Goal: Navigation & Orientation: Understand site structure

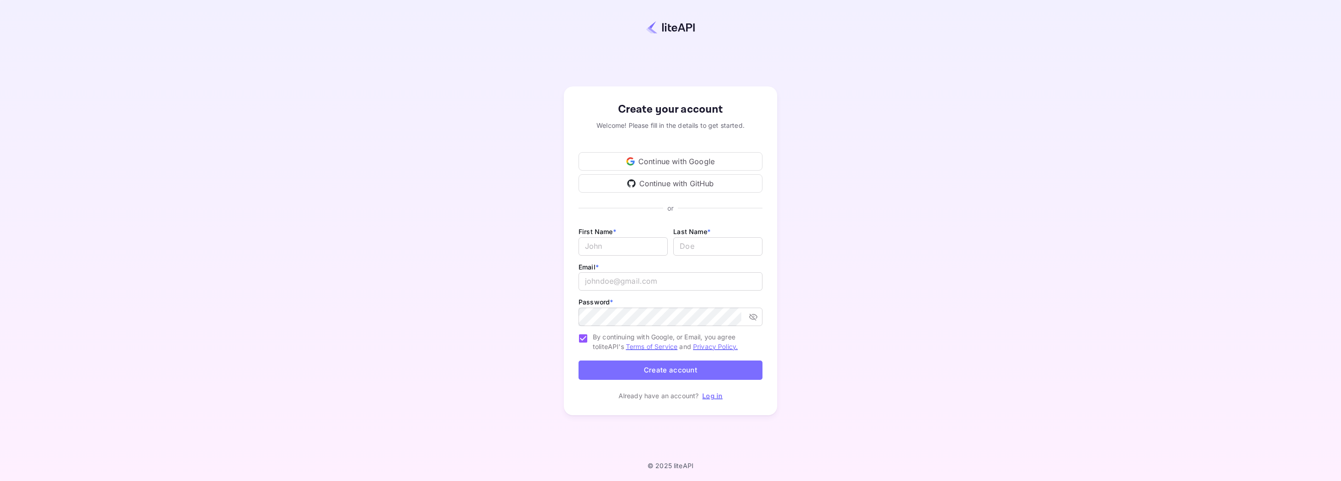
click at [668, 158] on div "Continue with Google" at bounding box center [670, 161] width 184 height 18
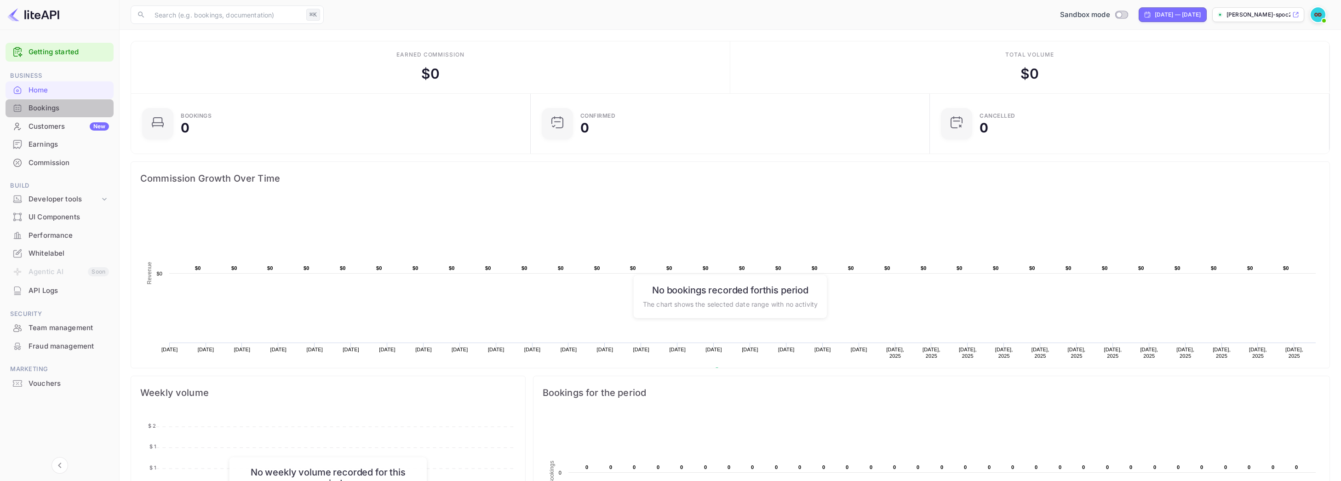
click at [58, 108] on div "Bookings" at bounding box center [69, 108] width 80 height 11
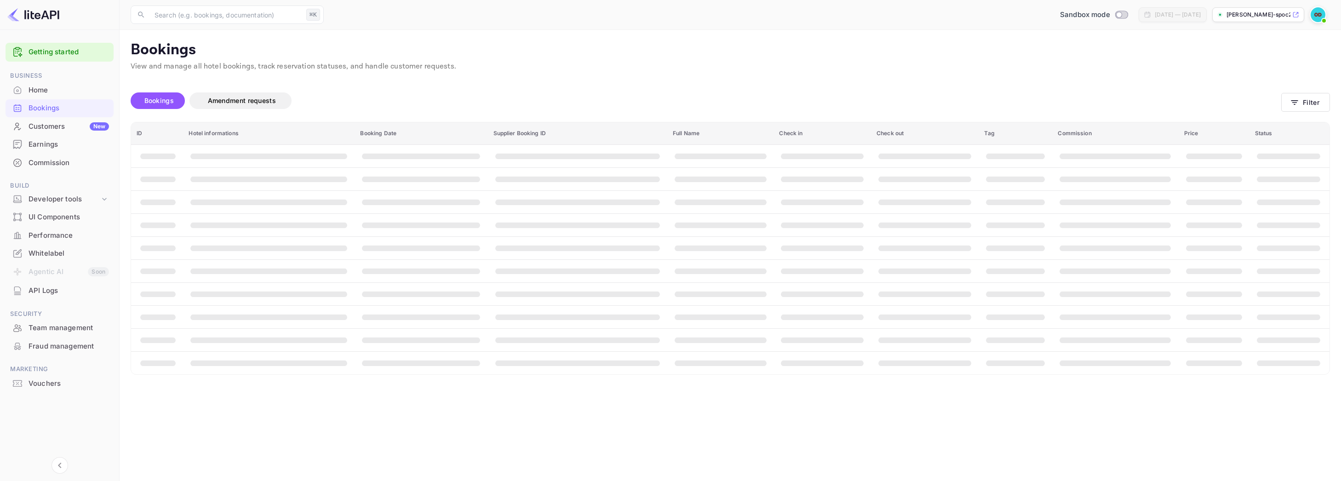
click at [51, 92] on div "Home" at bounding box center [69, 90] width 80 height 11
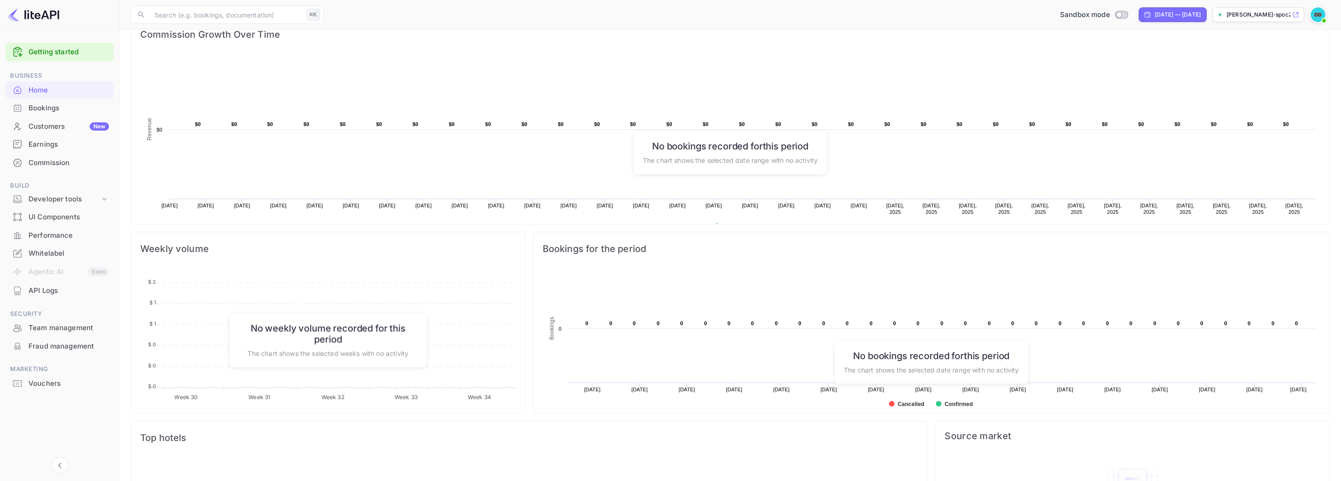
scroll to position [222, 0]
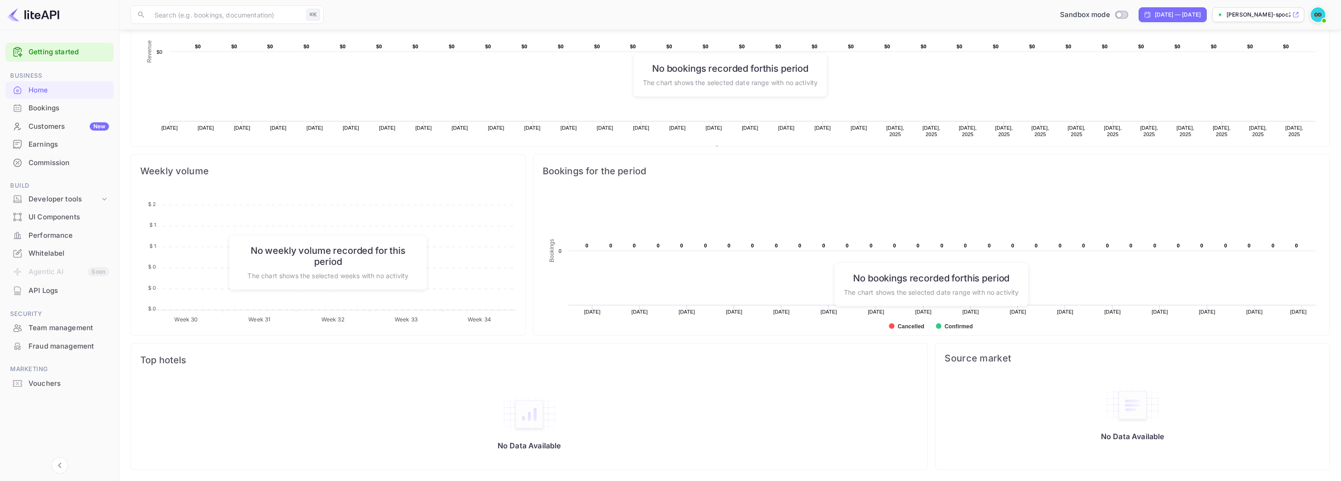
click at [63, 235] on div "Performance" at bounding box center [69, 235] width 80 height 11
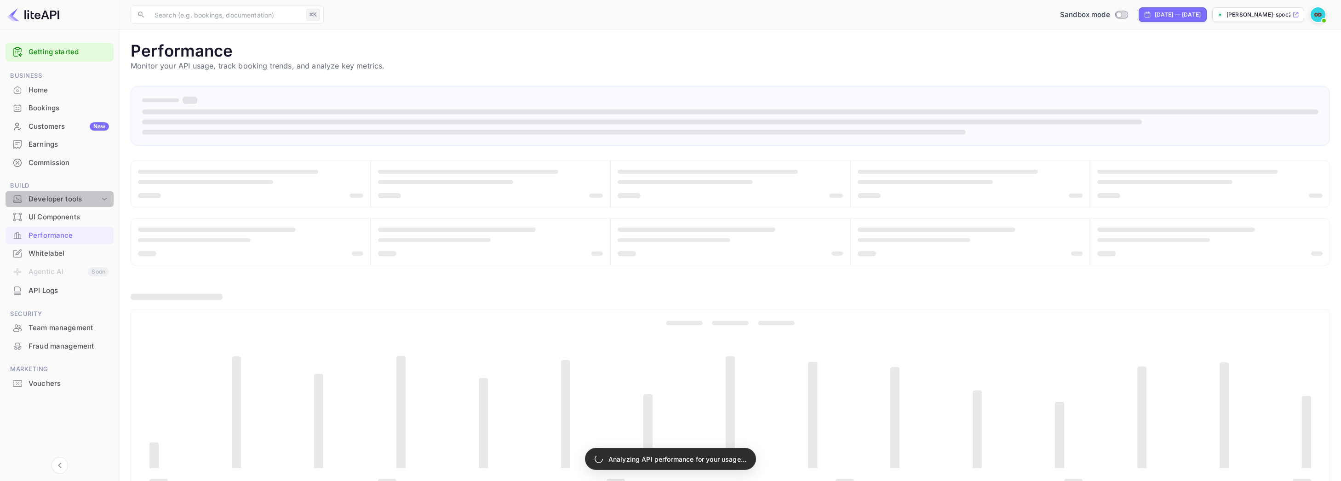
click at [63, 202] on div "Developer tools" at bounding box center [64, 199] width 71 height 11
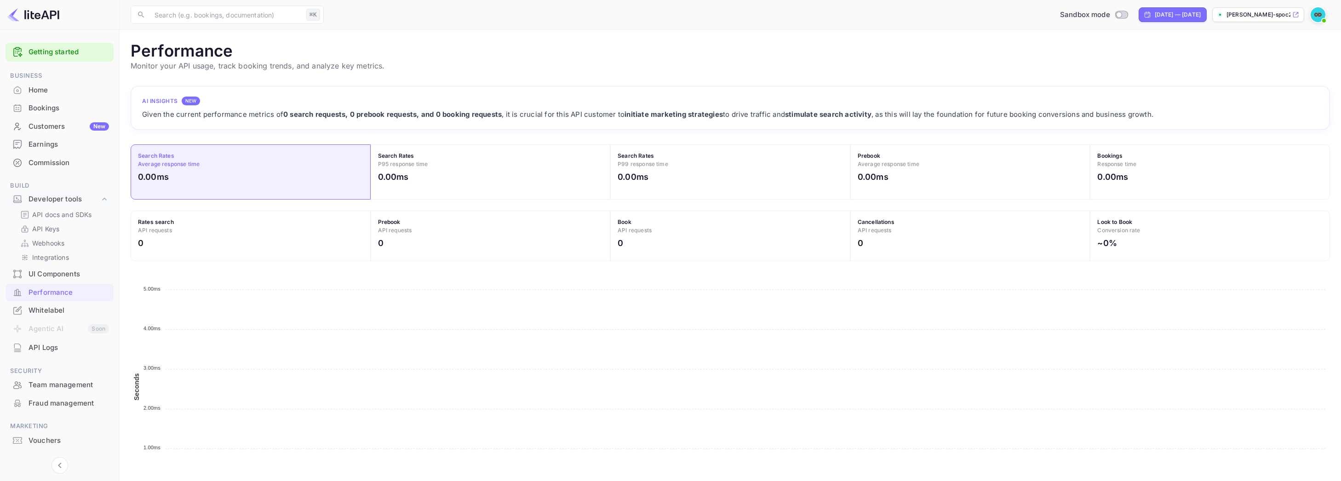
scroll to position [237, 1199]
click at [65, 127] on div "Customers New" at bounding box center [69, 126] width 80 height 11
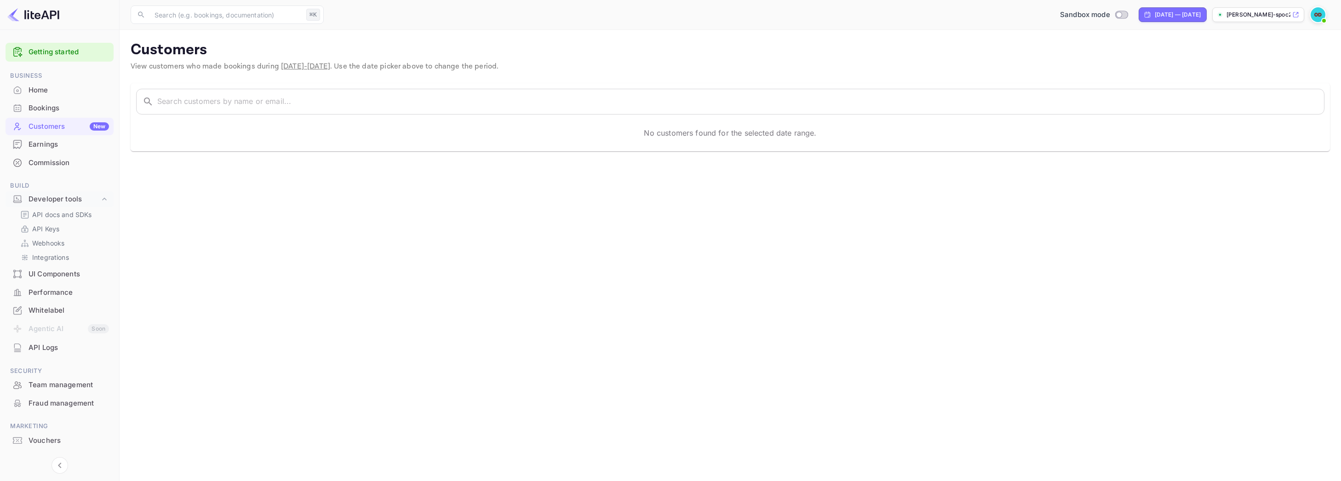
click at [1287, 17] on p "[PERSON_NAME]-spoc2...." at bounding box center [1258, 15] width 64 height 8
click at [50, 217] on p "API docs and SDKs" at bounding box center [62, 215] width 60 height 10
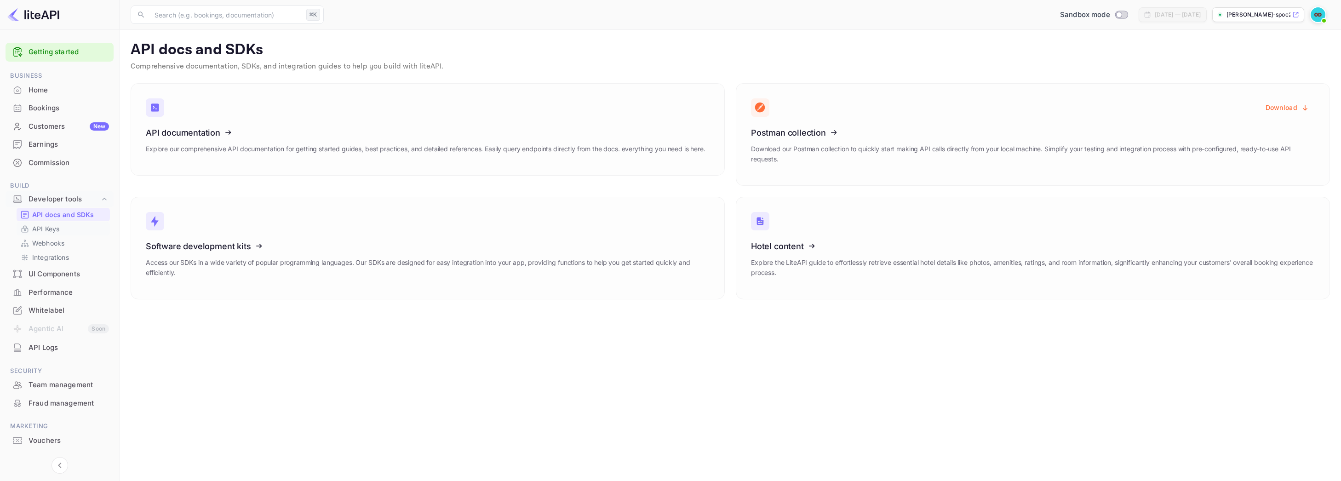
click at [55, 231] on p "API Keys" at bounding box center [45, 229] width 27 height 10
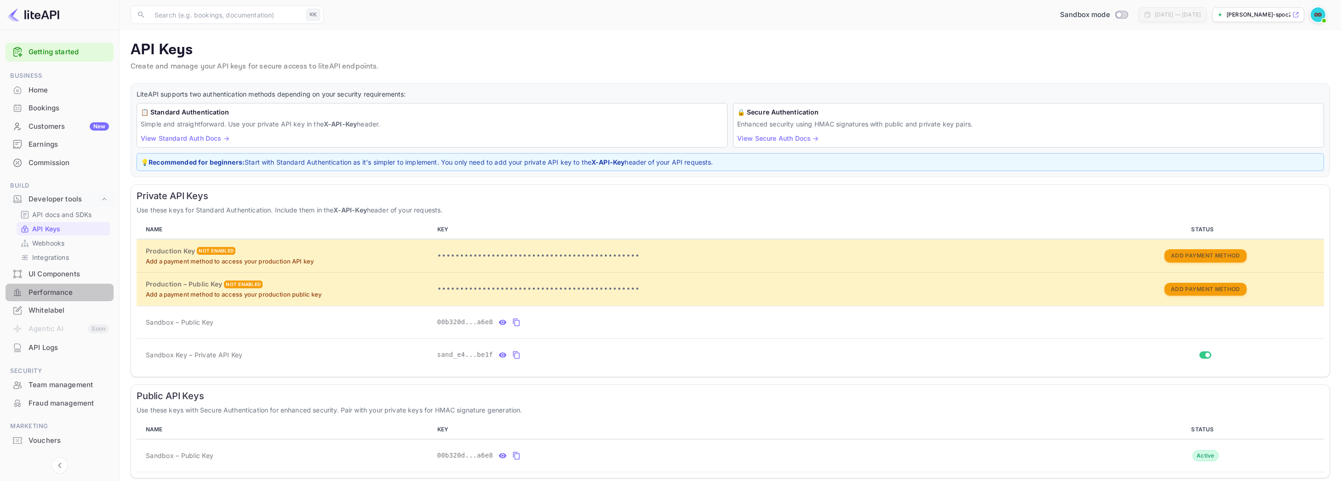
click at [59, 293] on div "Performance" at bounding box center [69, 292] width 80 height 11
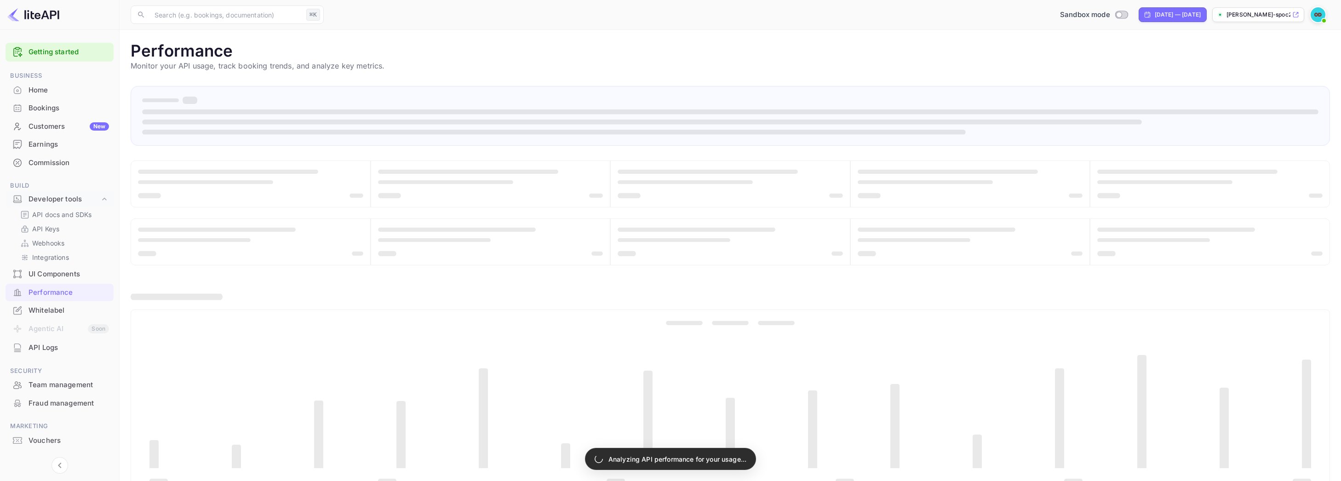
click at [52, 85] on div "Home" at bounding box center [69, 90] width 80 height 11
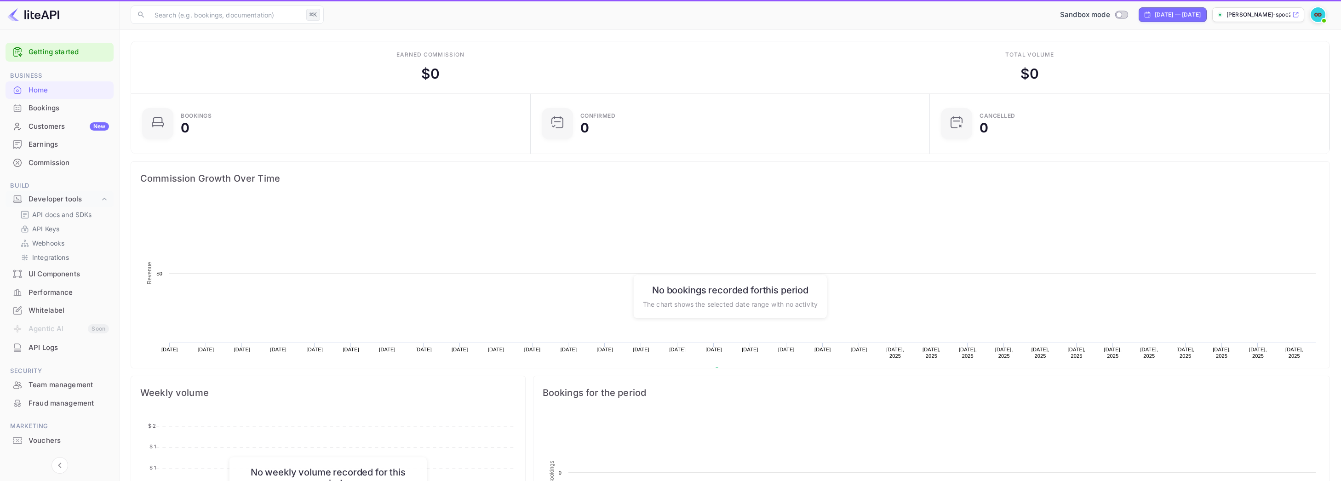
scroll to position [149, 394]
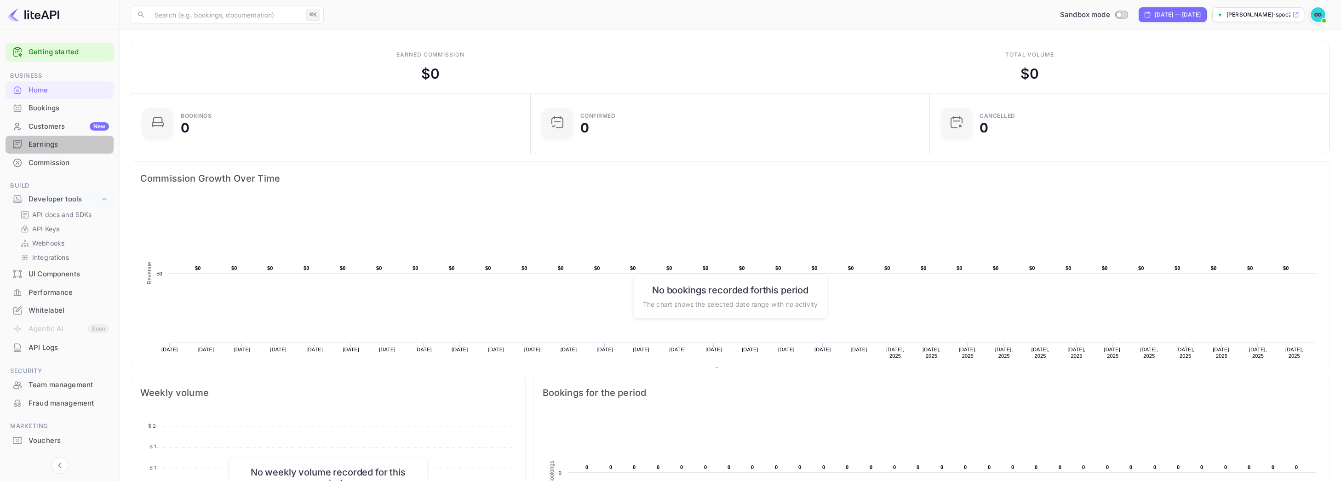
click at [56, 141] on div "Earnings" at bounding box center [69, 144] width 80 height 11
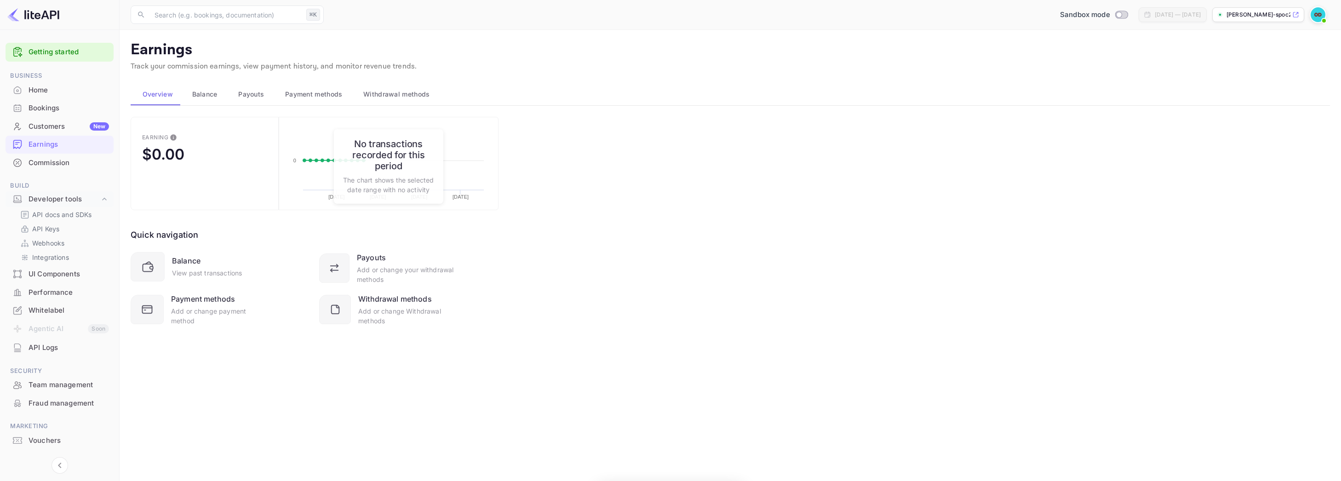
click at [56, 110] on div "Bookings" at bounding box center [69, 108] width 80 height 11
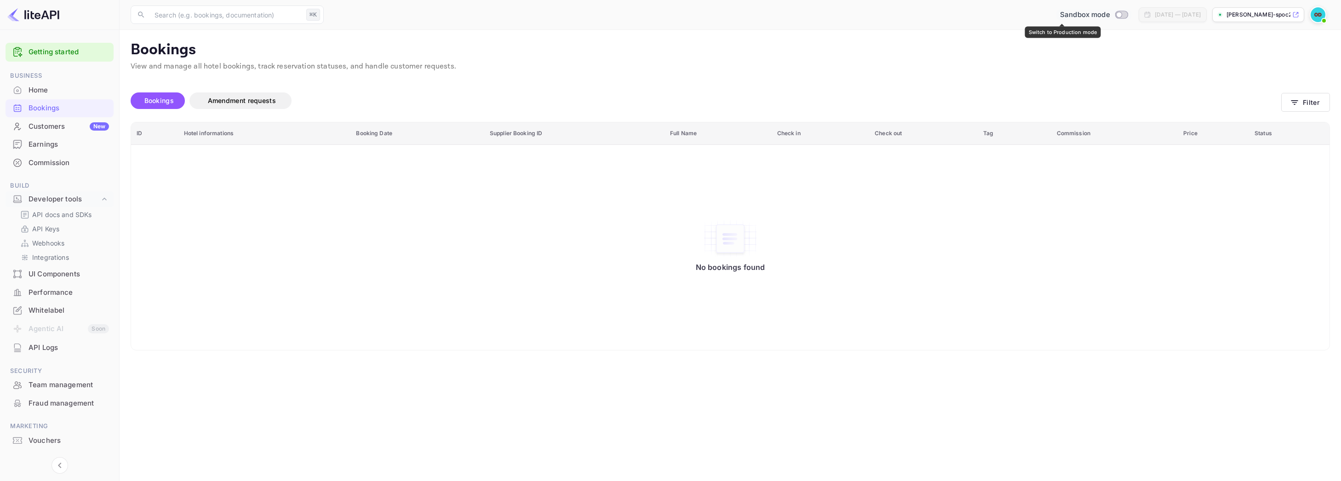
click at [1110, 12] on input "Switch to Production mode" at bounding box center [1119, 14] width 18 height 6
checkbox input "false"
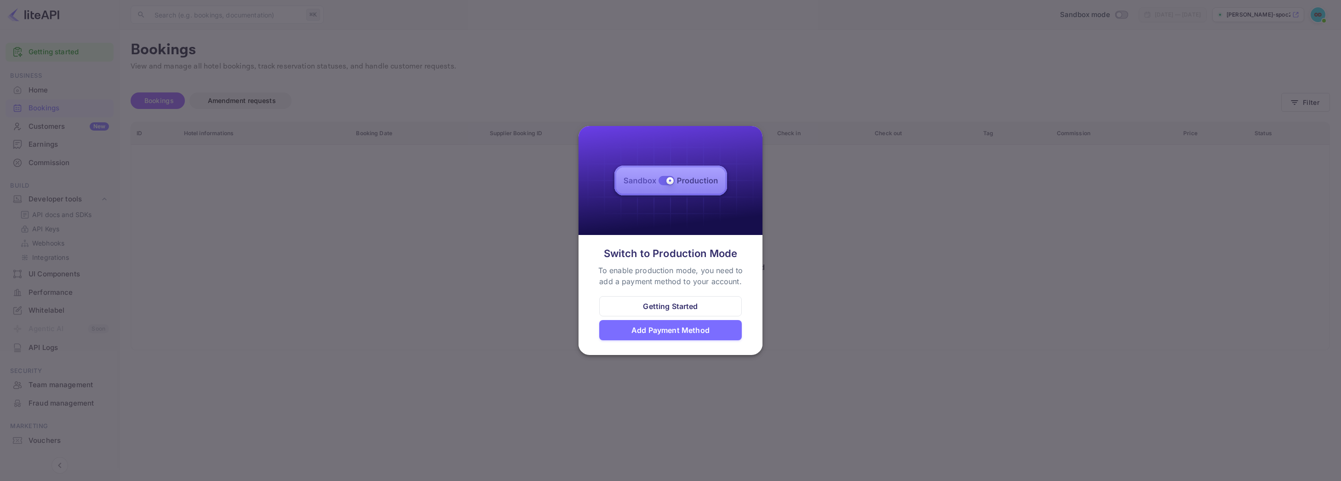
click at [671, 305] on div "Getting Started" at bounding box center [670, 306] width 55 height 11
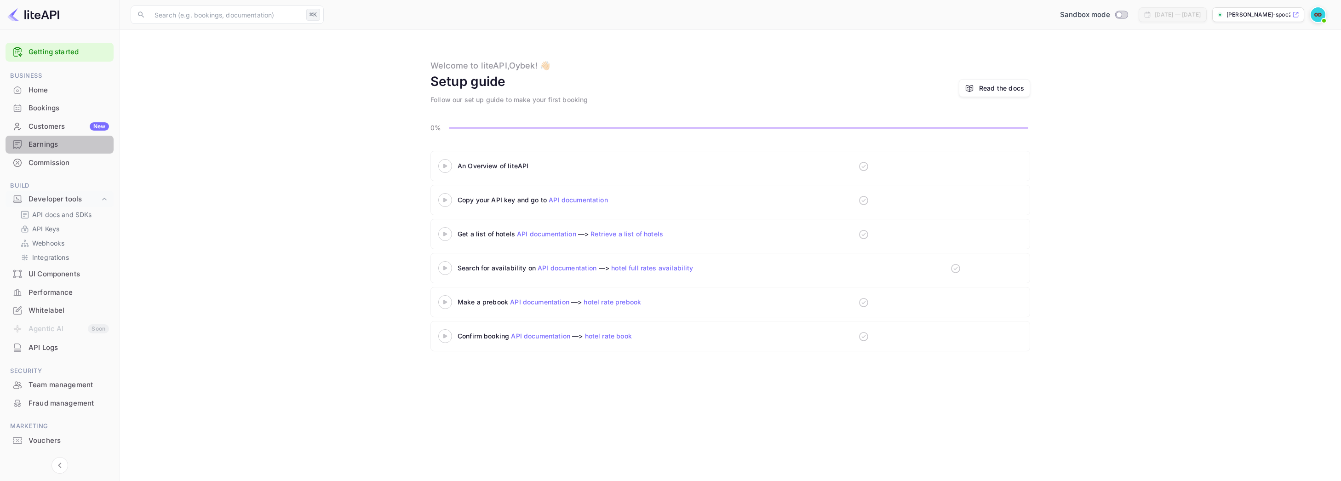
click at [48, 145] on div "Earnings" at bounding box center [69, 144] width 80 height 11
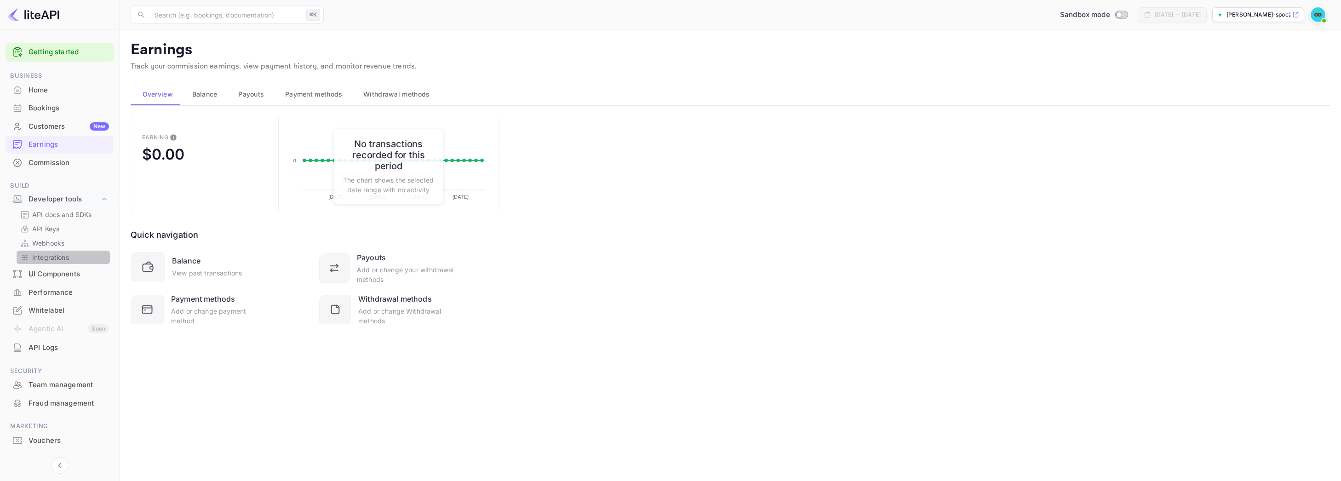
click at [67, 260] on p "Integrations" at bounding box center [50, 257] width 37 height 10
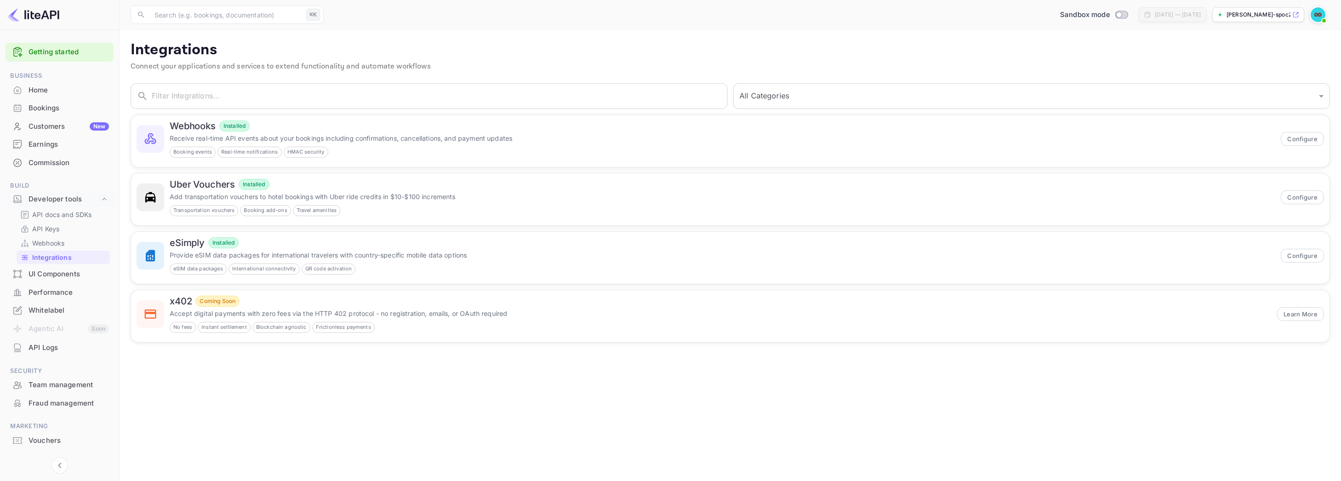
scroll to position [19, 0]
